Goal: Book appointment/travel/reservation

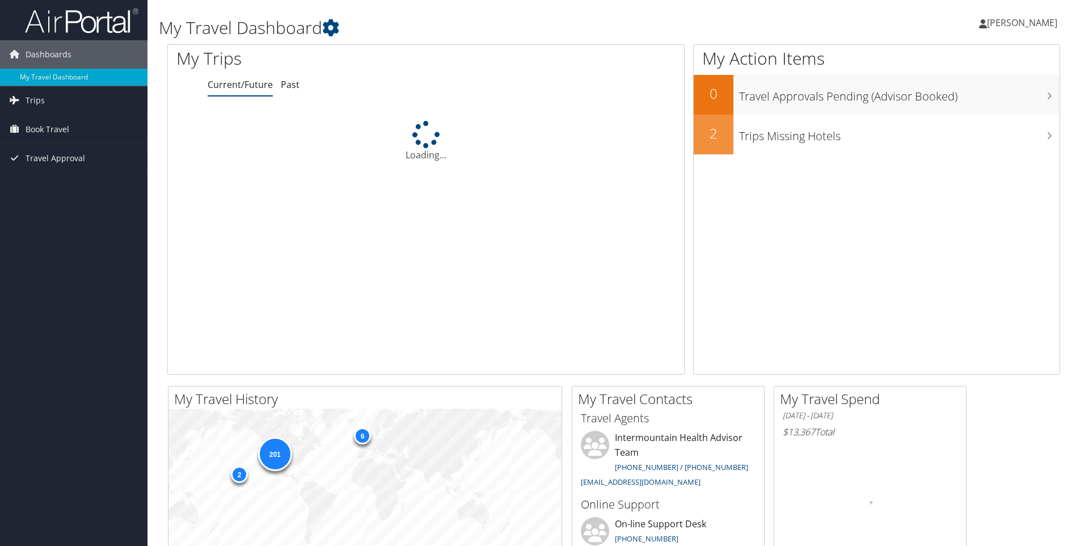
click at [55, 126] on span "Book Travel" at bounding box center [48, 129] width 44 height 28
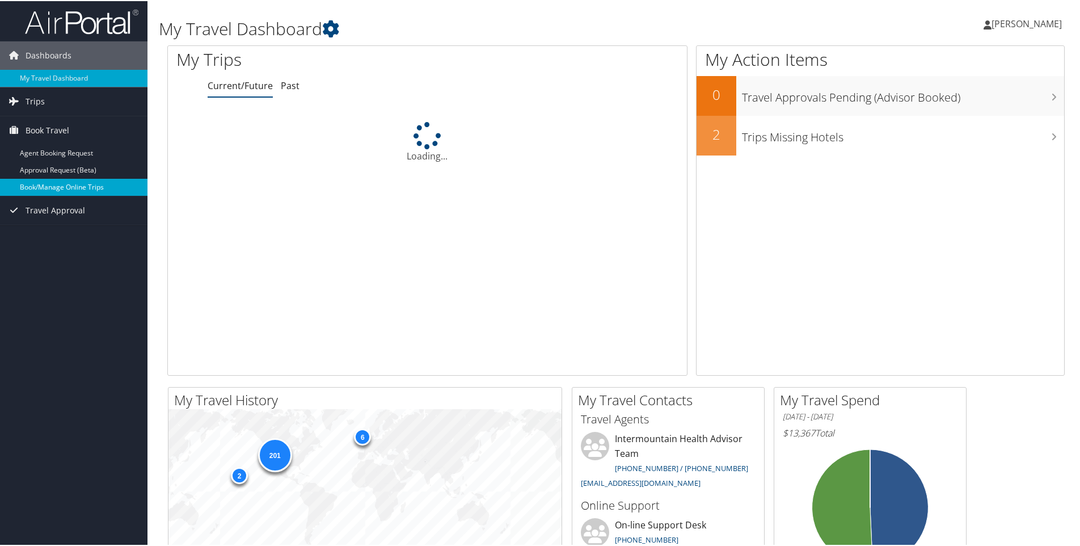
click at [70, 189] on link "Book/Manage Online Trips" at bounding box center [73, 185] width 147 height 17
